Goal: Navigation & Orientation: Find specific page/section

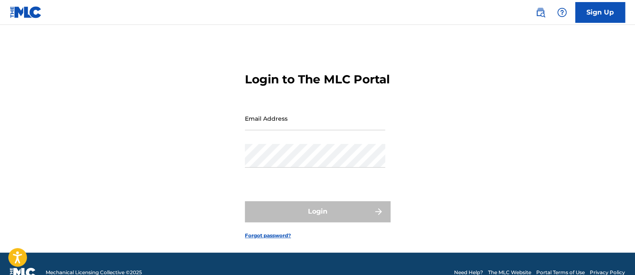
click at [272, 130] on input "Email Address" at bounding box center [315, 119] width 140 height 24
click at [288, 130] on input "Email Address" at bounding box center [315, 119] width 140 height 24
type input "[EMAIL_ADDRESS][DOMAIN_NAME]"
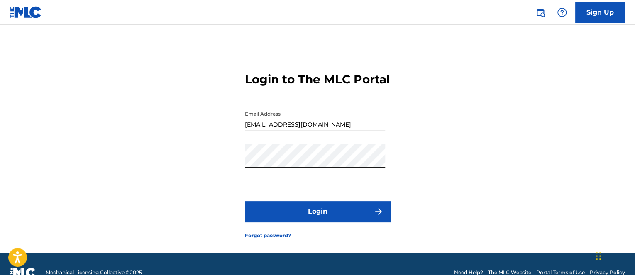
click at [372, 222] on button "Login" at bounding box center [317, 211] width 145 height 21
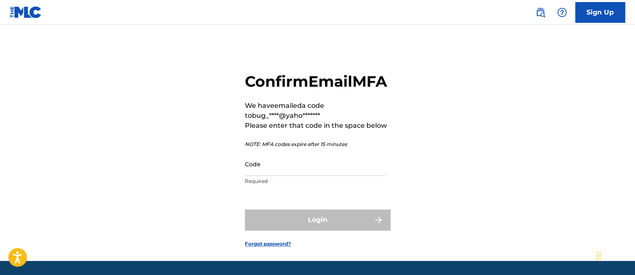
click at [298, 176] on input "Code" at bounding box center [315, 164] width 140 height 24
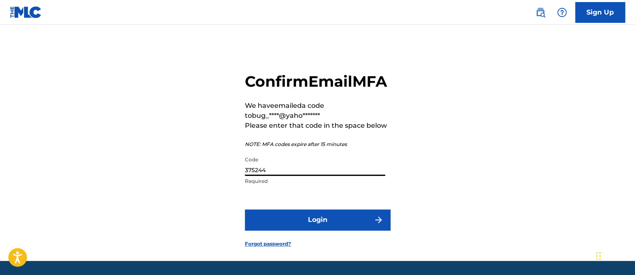
type input "375244"
click at [245, 210] on button "Login" at bounding box center [317, 220] width 145 height 21
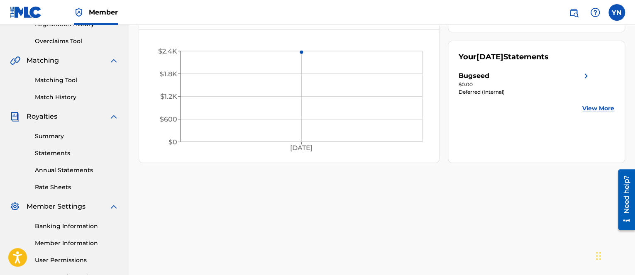
scroll to position [239, 0]
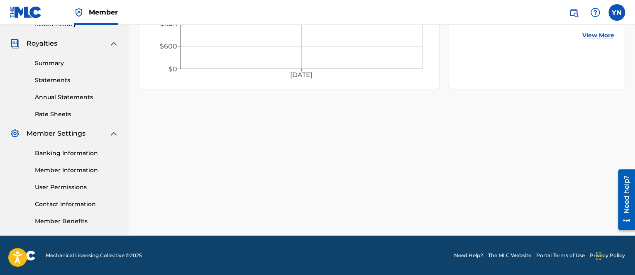
click at [66, 151] on link "Banking Information" at bounding box center [77, 153] width 84 height 9
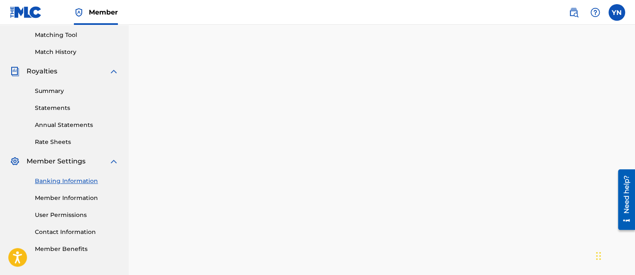
scroll to position [190, 0]
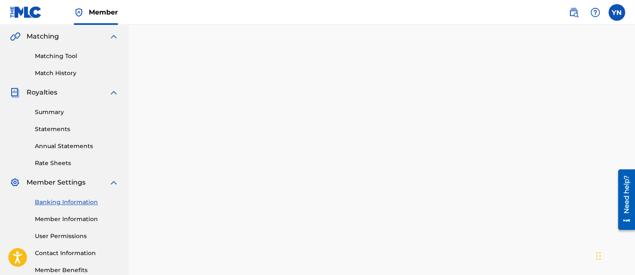
click at [69, 129] on link "Statements" at bounding box center [77, 129] width 84 height 9
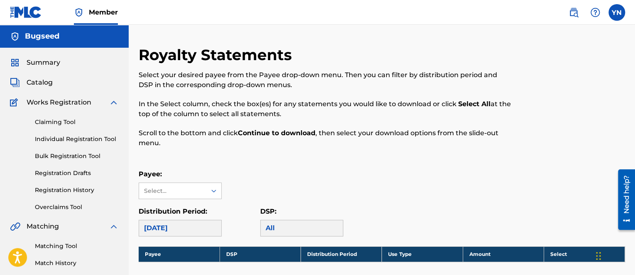
click at [95, 135] on link "Individual Registration Tool" at bounding box center [77, 139] width 84 height 9
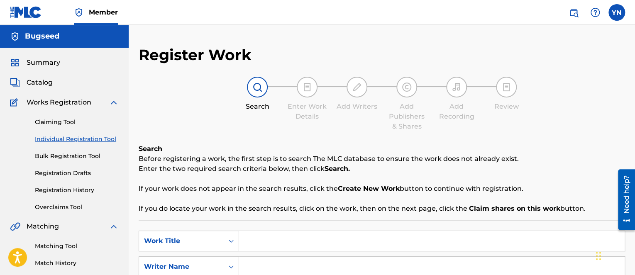
click at [50, 85] on span "Catalog" at bounding box center [40, 83] width 26 height 10
